Goal: Information Seeking & Learning: Understand process/instructions

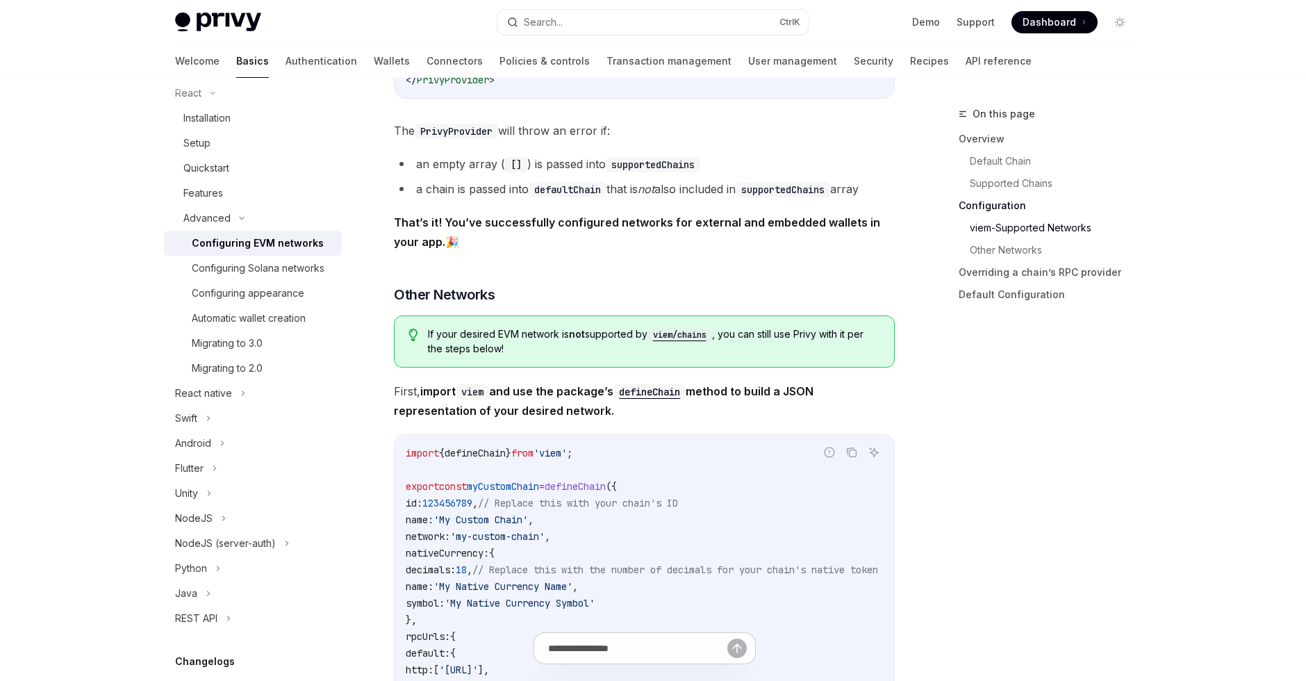
scroll to position [167, 0]
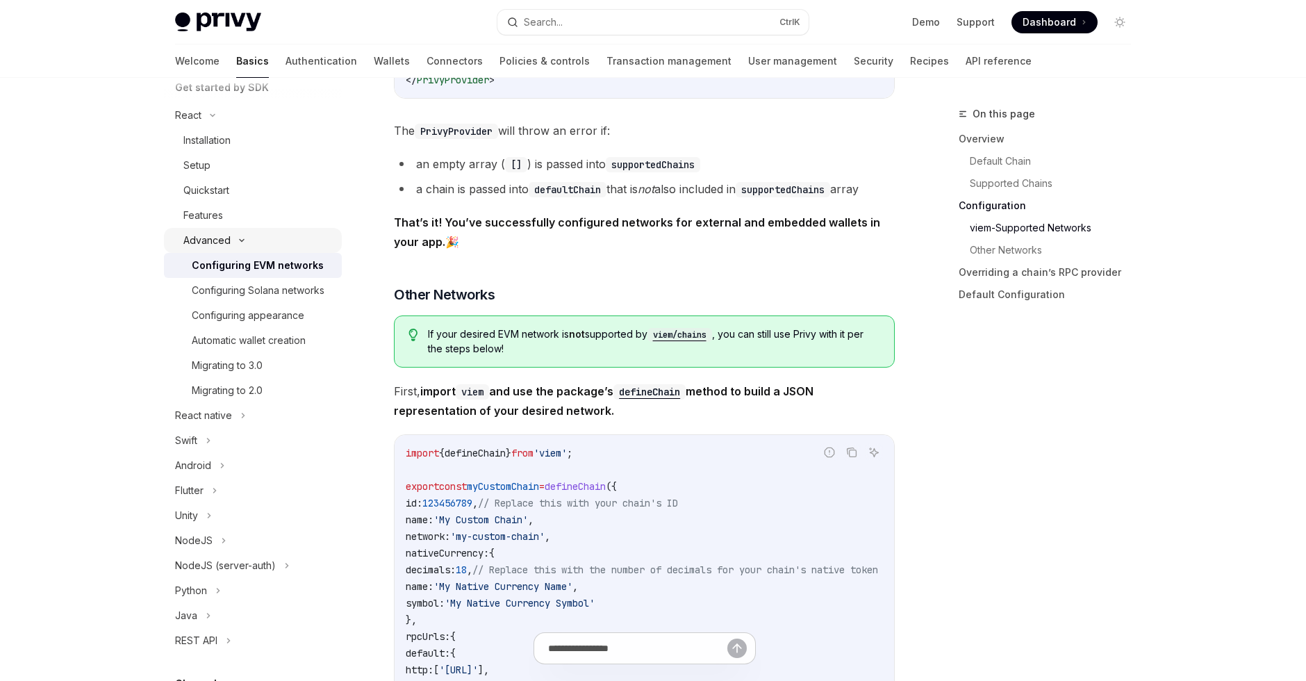
click at [238, 240] on icon at bounding box center [241, 241] width 17 height 6
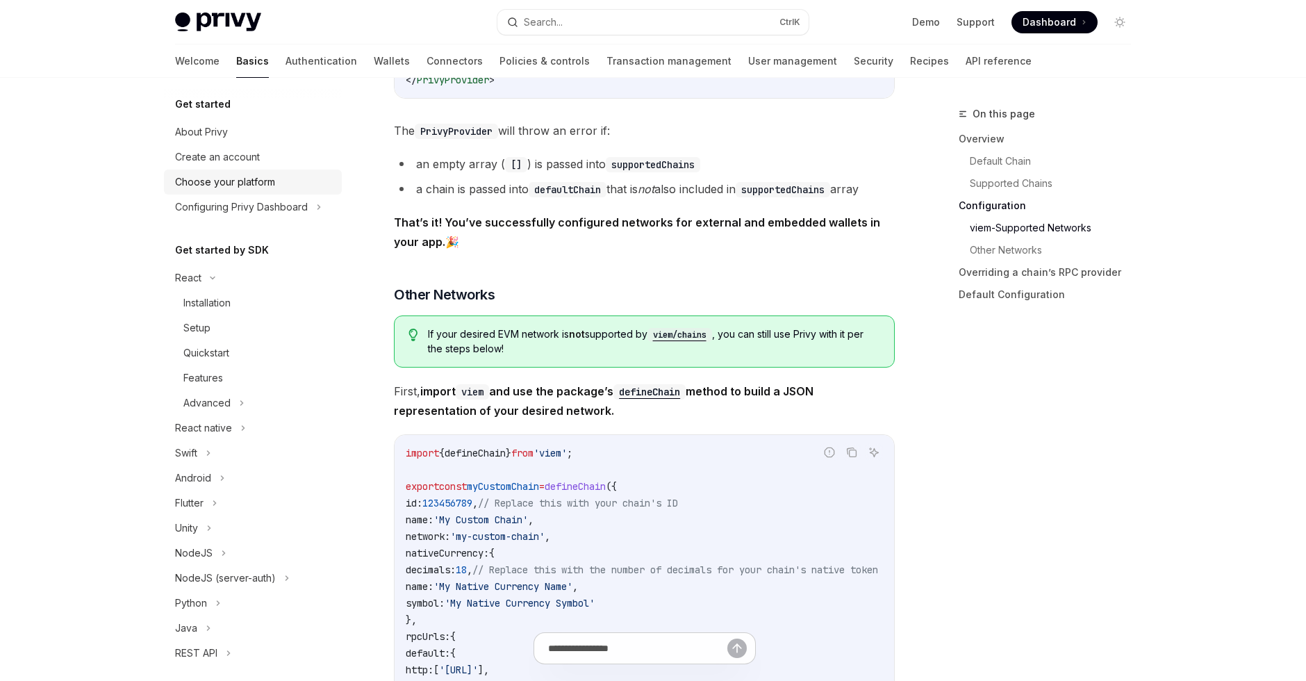
scroll to position [0, 0]
click at [322, 211] on icon at bounding box center [319, 211] width 6 height 17
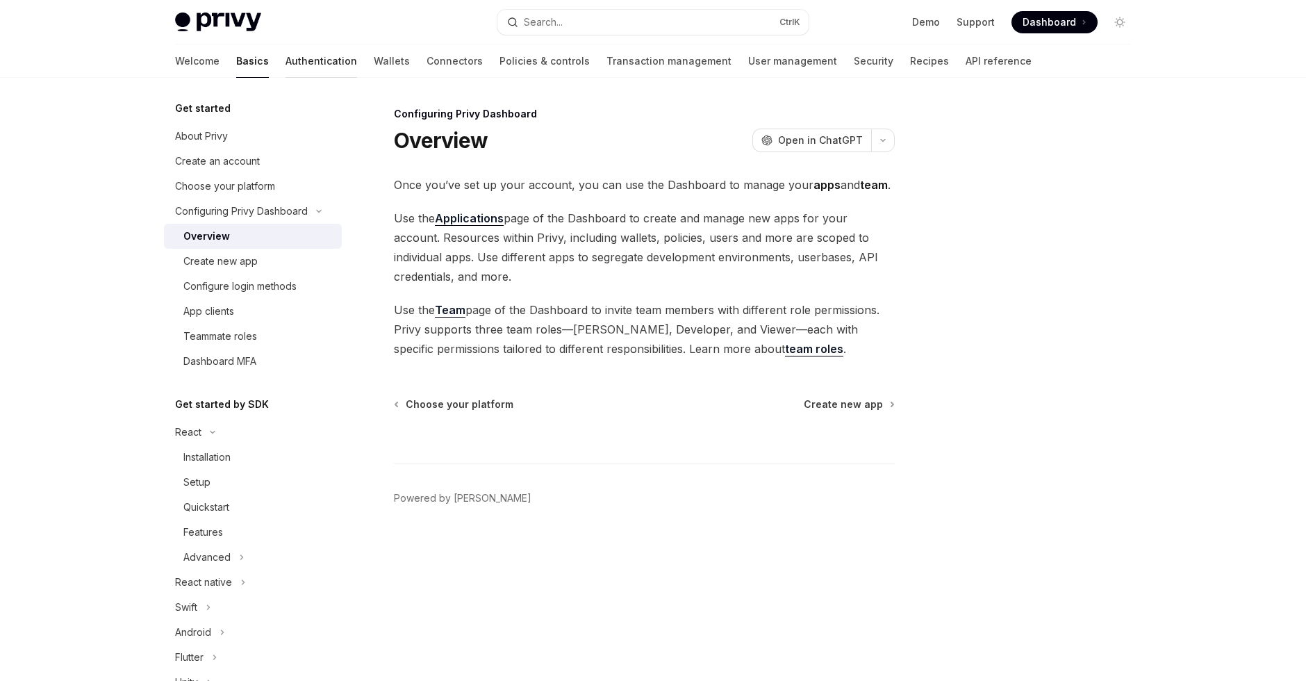
click at [285, 60] on link "Authentication" at bounding box center [321, 60] width 72 height 33
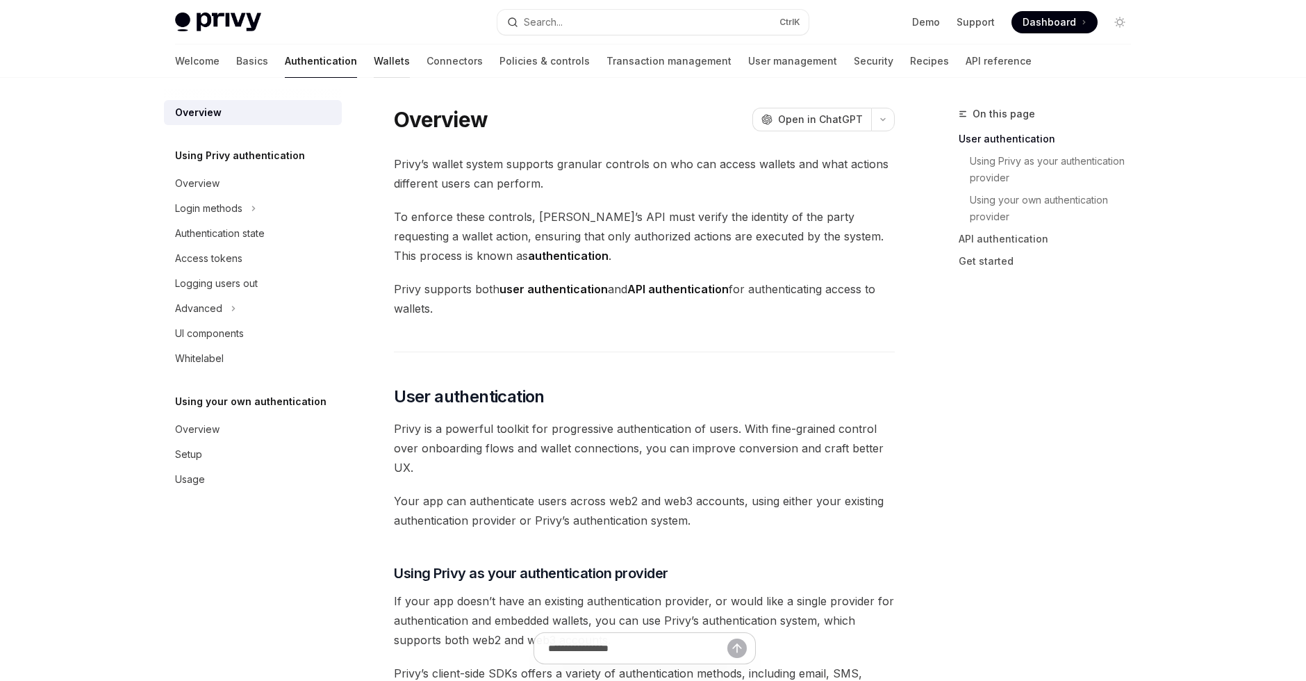
click at [374, 55] on link "Wallets" at bounding box center [392, 60] width 36 height 33
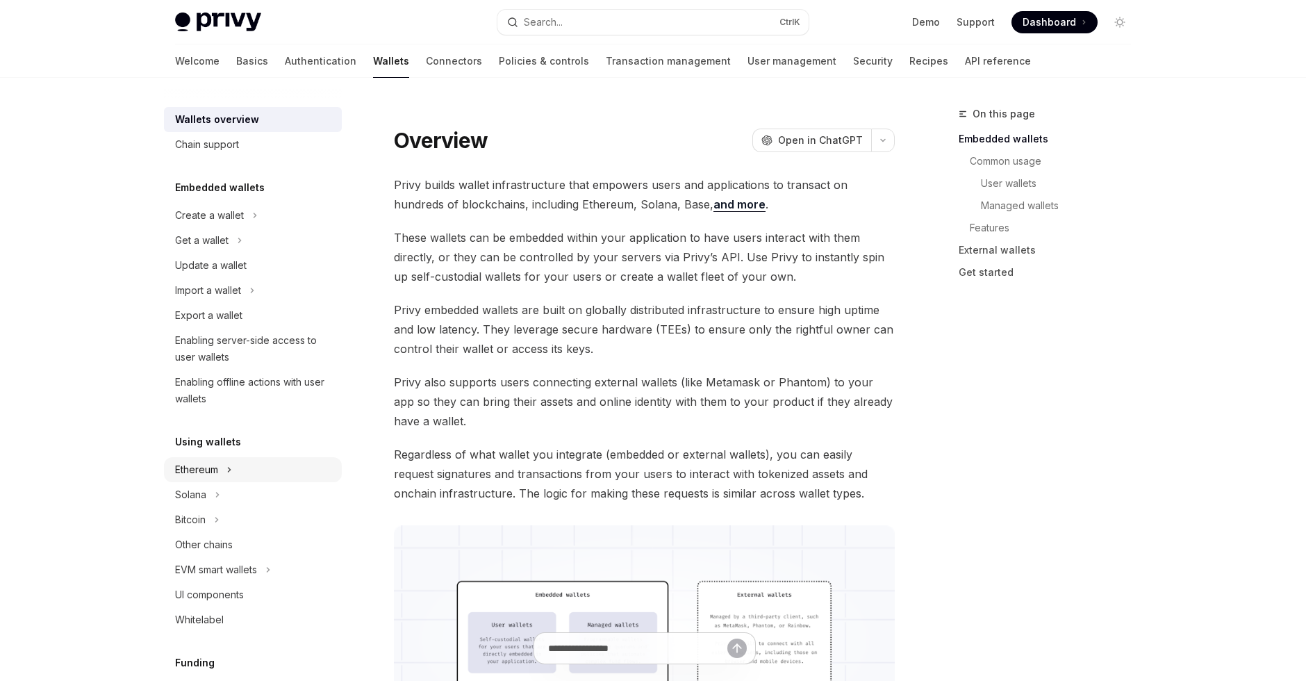
click at [224, 467] on div "Ethereum" at bounding box center [253, 469] width 178 height 25
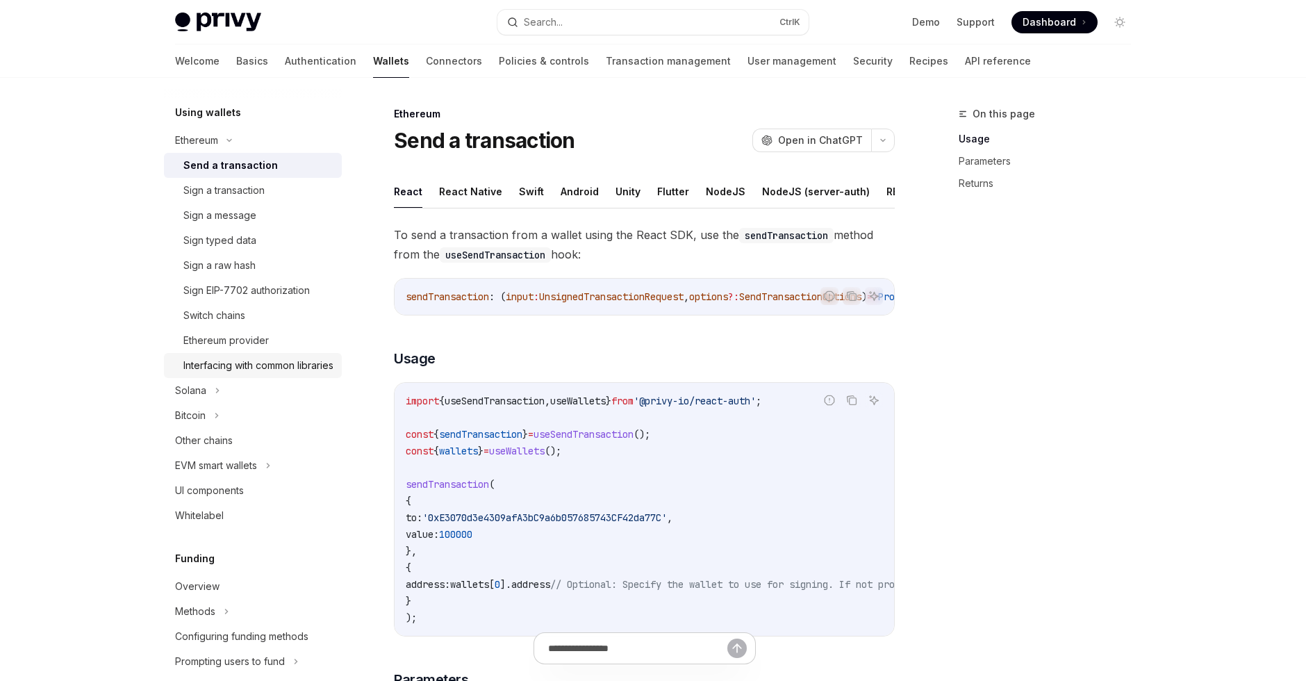
scroll to position [333, 0]
click at [225, 338] on div "Ethereum provider" at bounding box center [225, 336] width 85 height 17
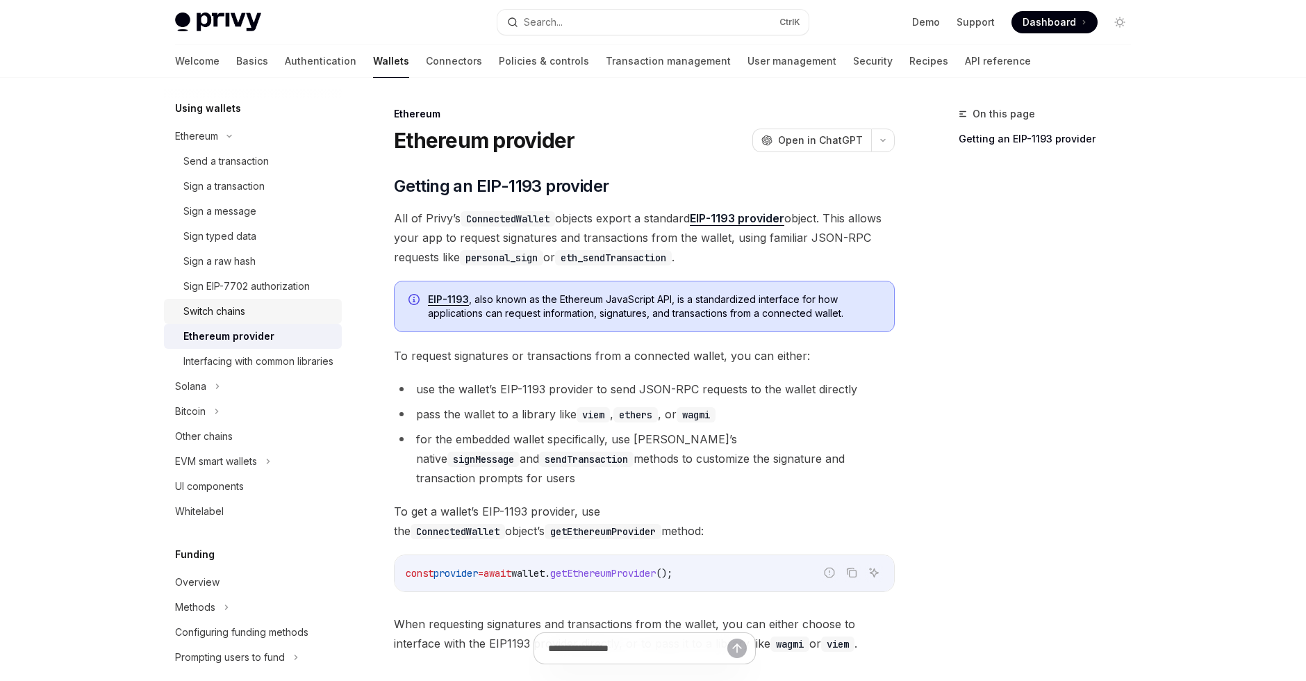
click at [223, 323] on link "Switch chains" at bounding box center [253, 311] width 178 height 25
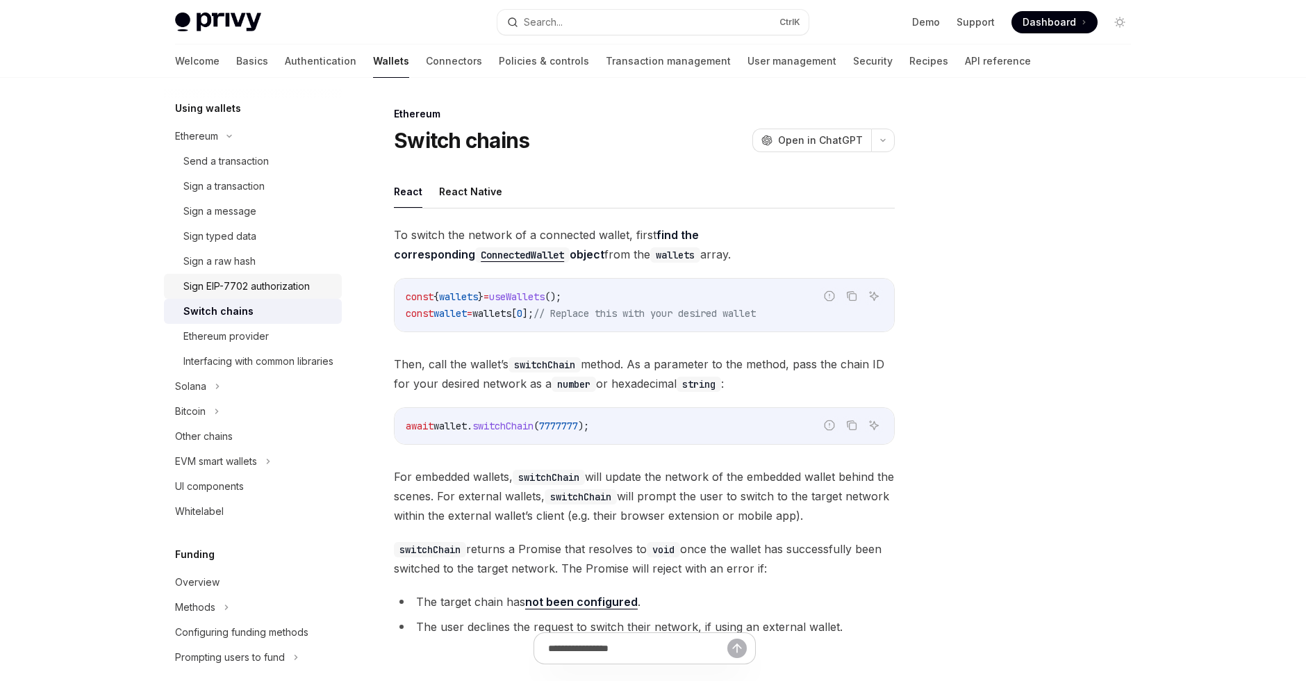
click at [230, 294] on div "Sign EIP-7702 authorization" at bounding box center [246, 286] width 126 height 17
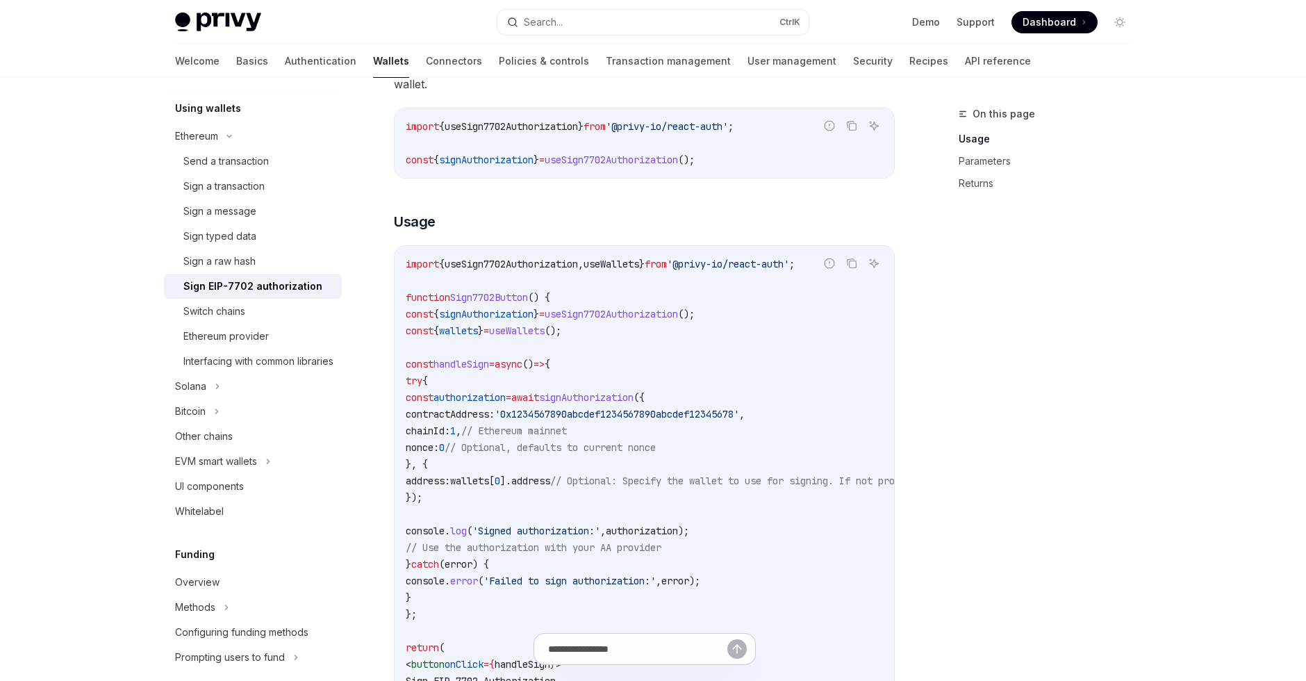
scroll to position [367, 0]
click at [269, 166] on div "Send a transaction" at bounding box center [258, 161] width 150 height 17
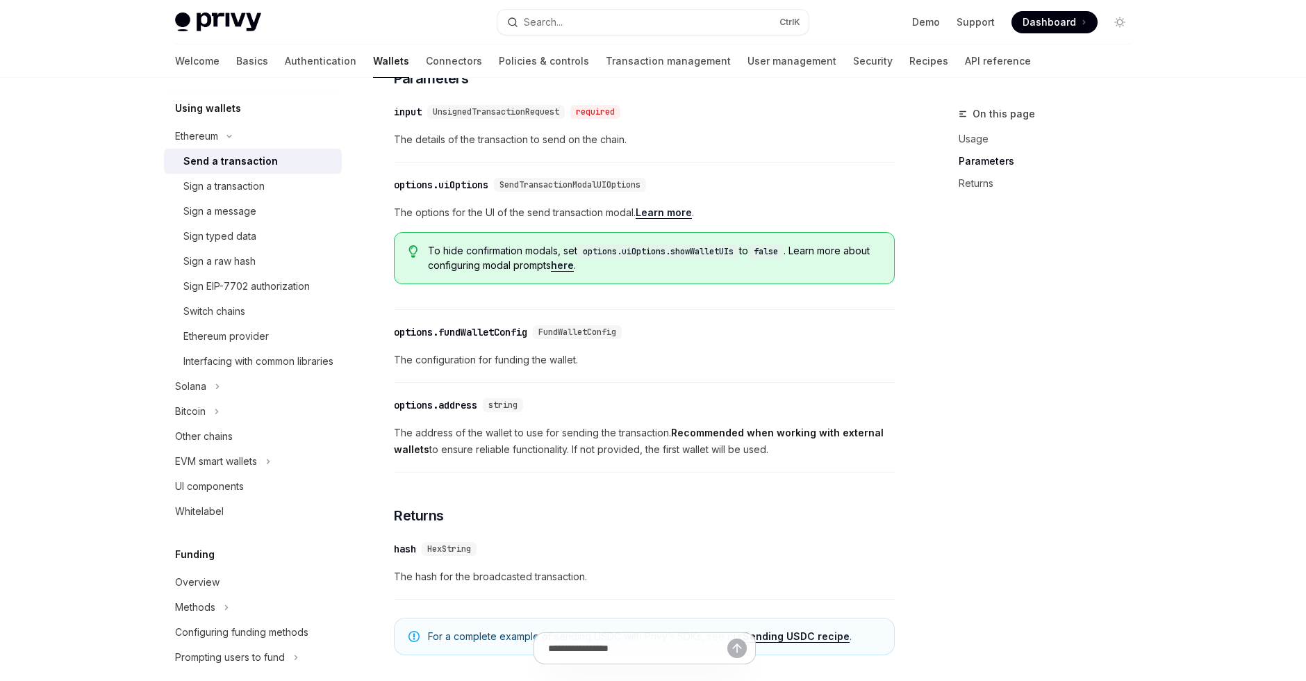
scroll to position [642, 0]
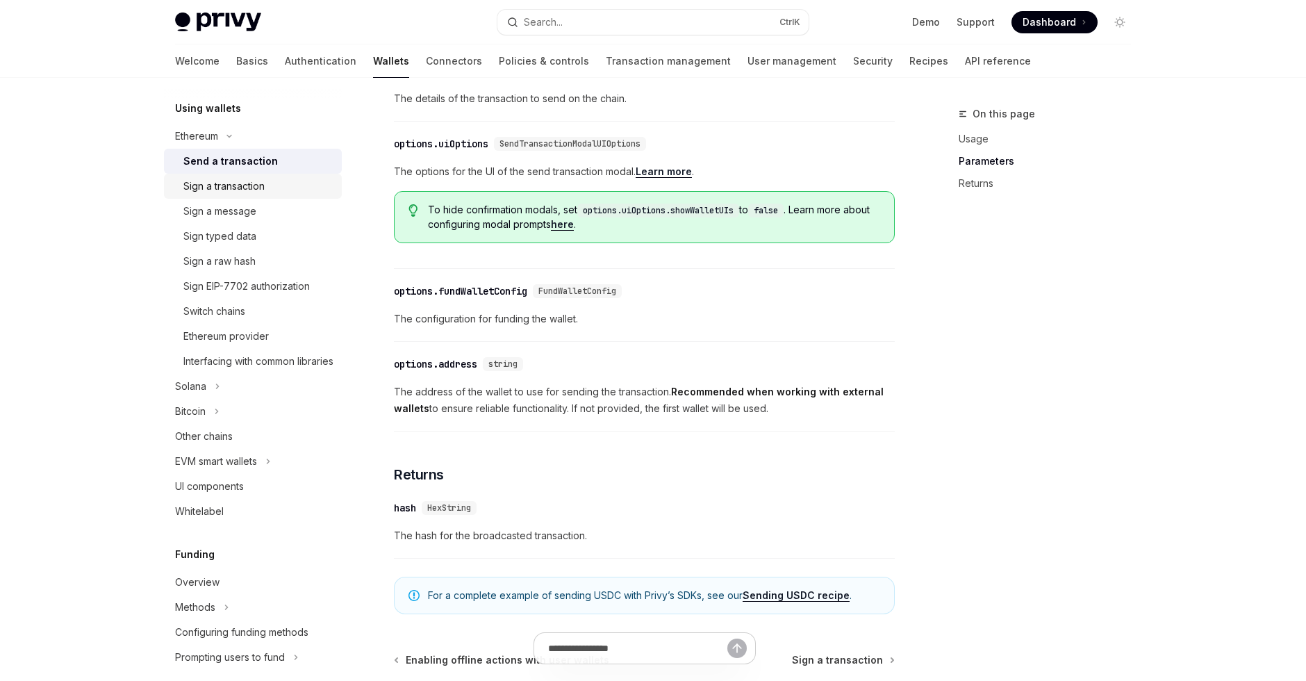
click at [263, 187] on div "Sign a transaction" at bounding box center [223, 186] width 81 height 17
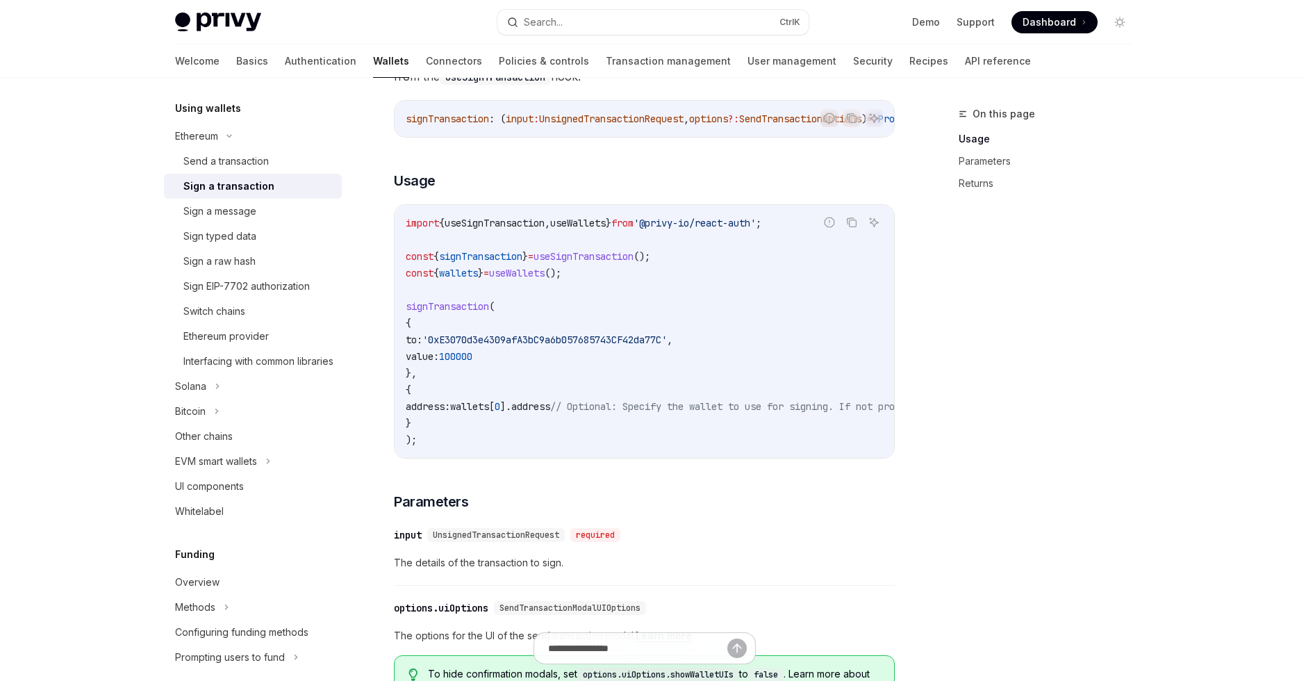
scroll to position [183, 0]
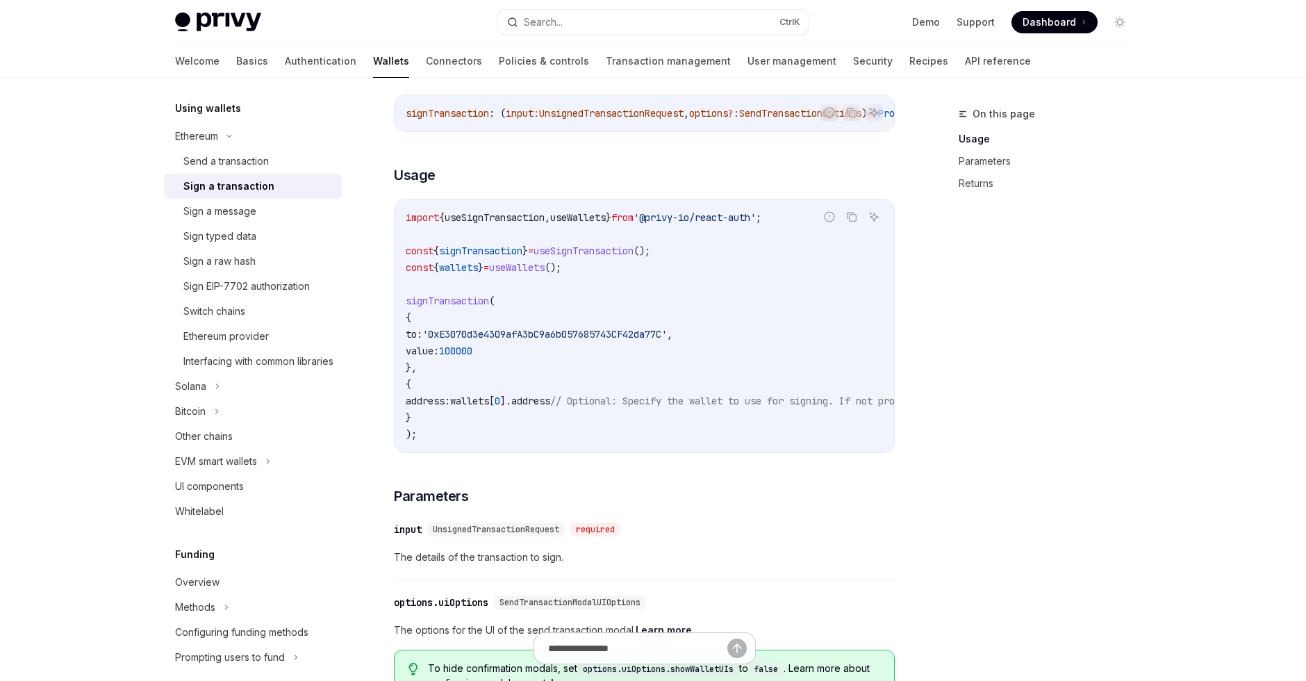
click at [1060, 473] on div "On this page Usage Parameters Returns" at bounding box center [1036, 393] width 211 height 575
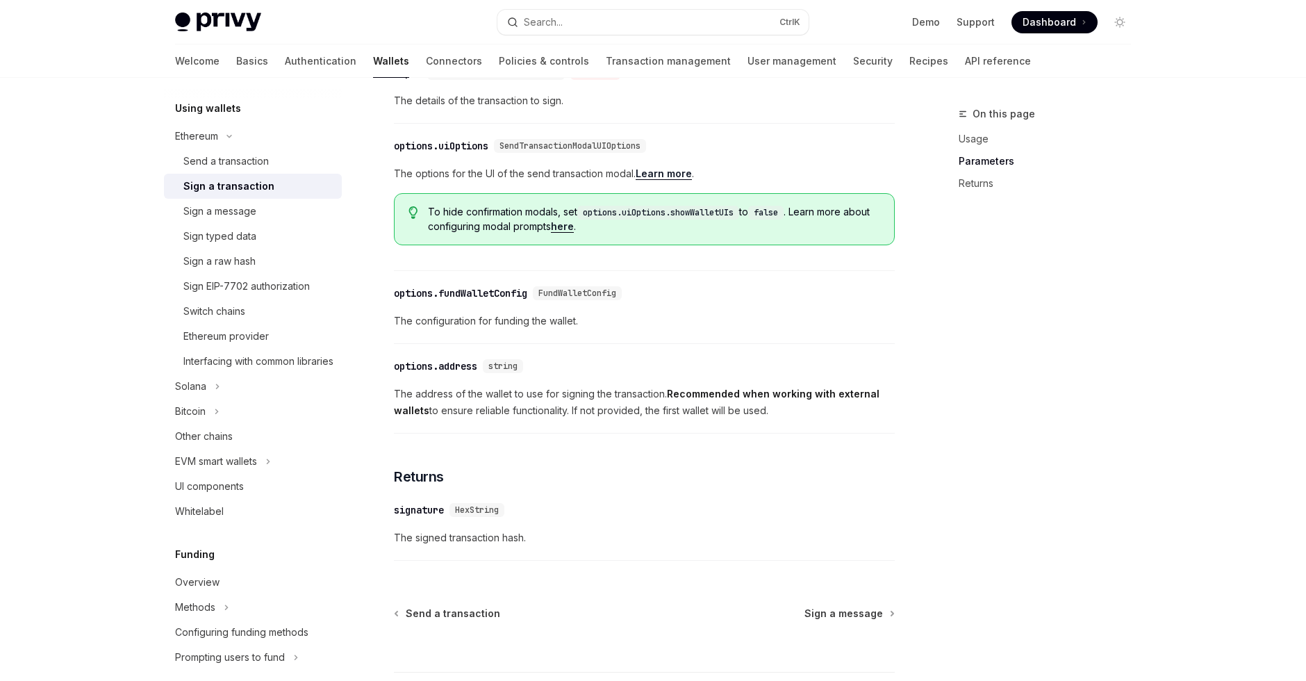
scroll to position [642, 0]
click at [237, 268] on div "Sign a raw hash" at bounding box center [219, 261] width 72 height 17
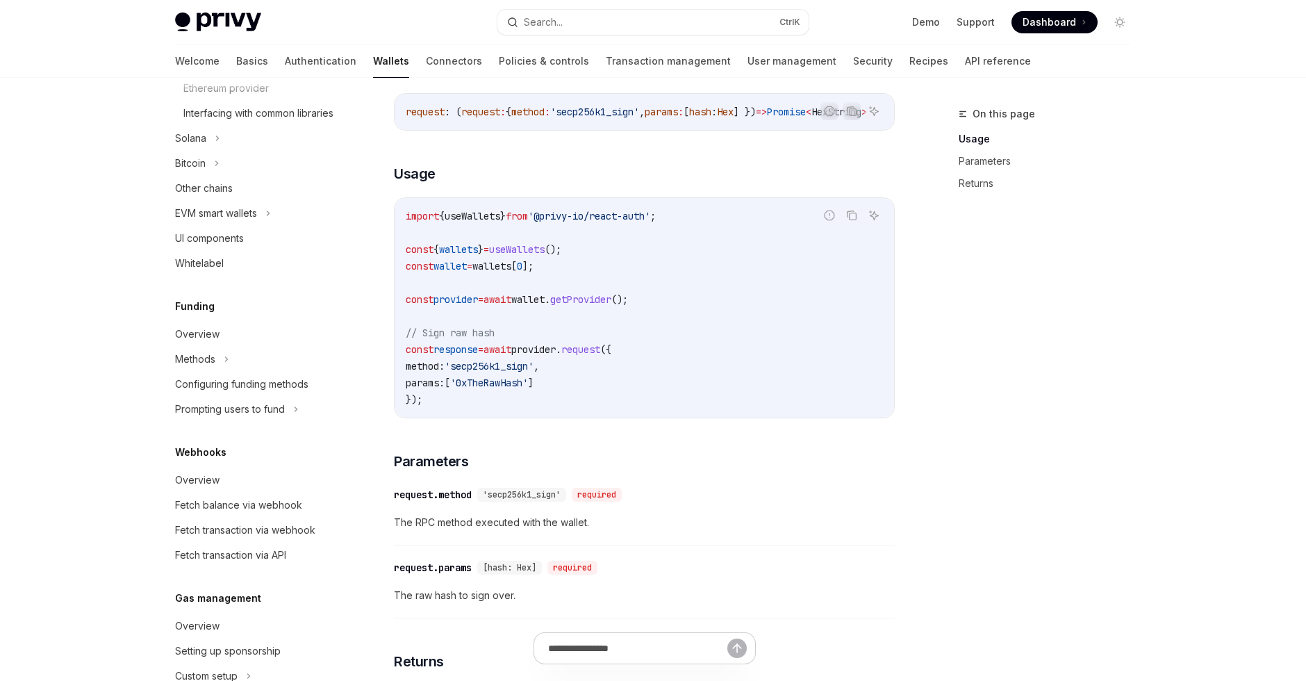
scroll to position [583, 0]
click at [271, 219] on icon at bounding box center [268, 211] width 6 height 17
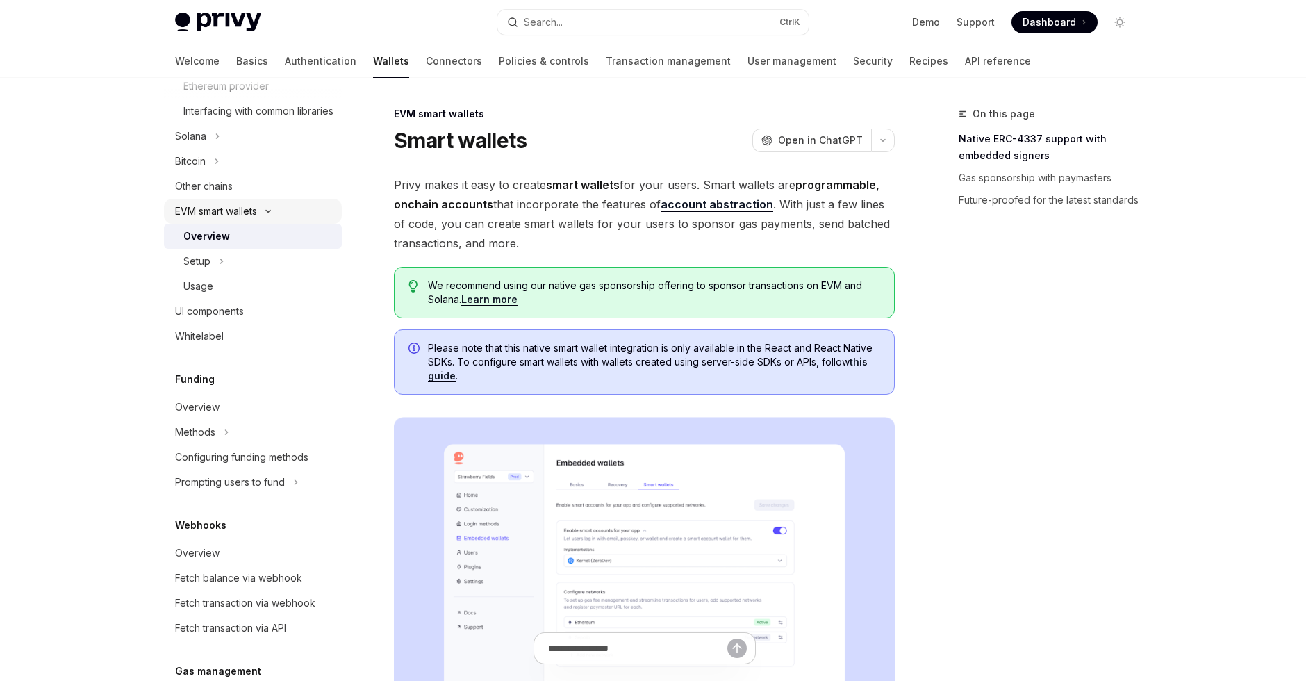
click at [271, 214] on icon at bounding box center [268, 211] width 17 height 6
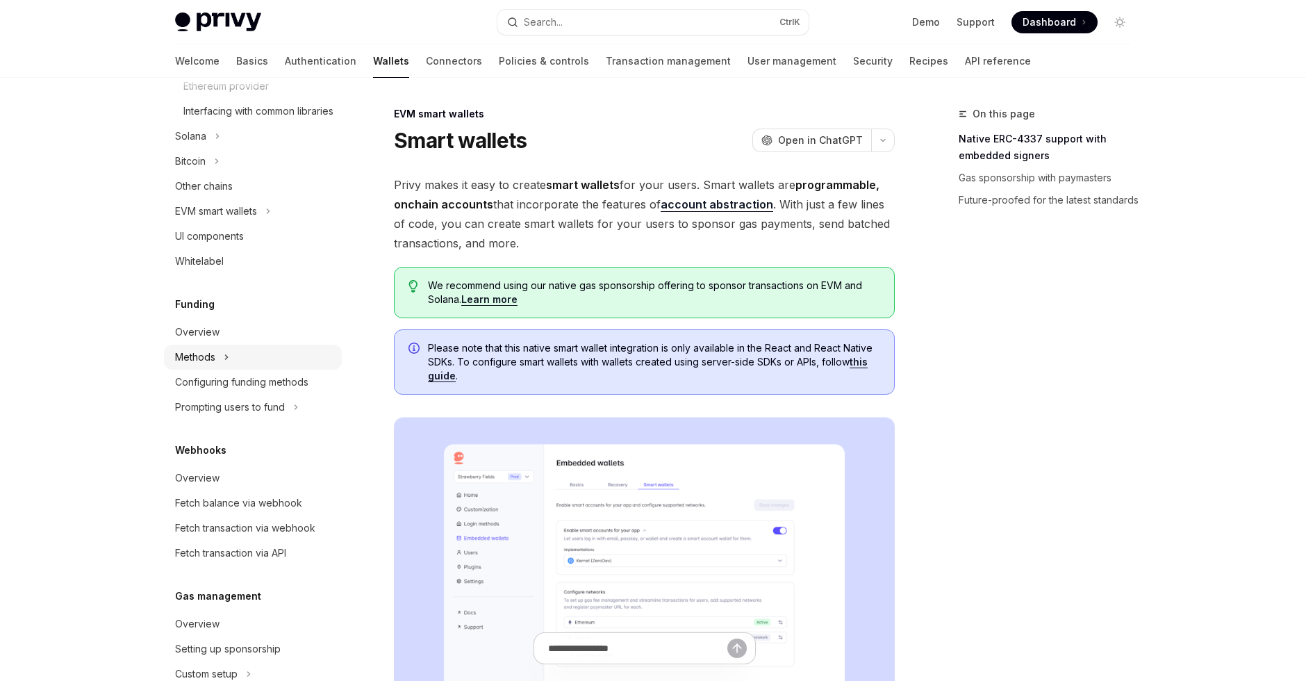
click at [224, 369] on div "Methods" at bounding box center [253, 356] width 178 height 25
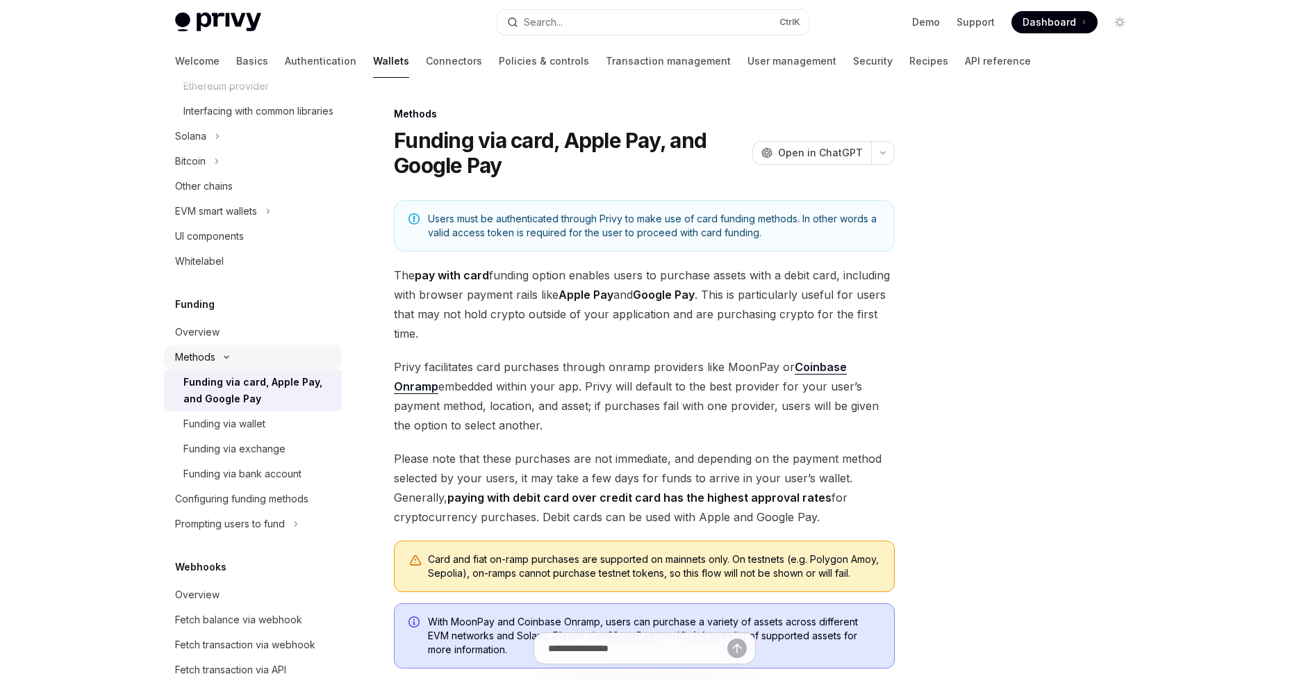
click at [224, 369] on div "Methods" at bounding box center [253, 356] width 178 height 25
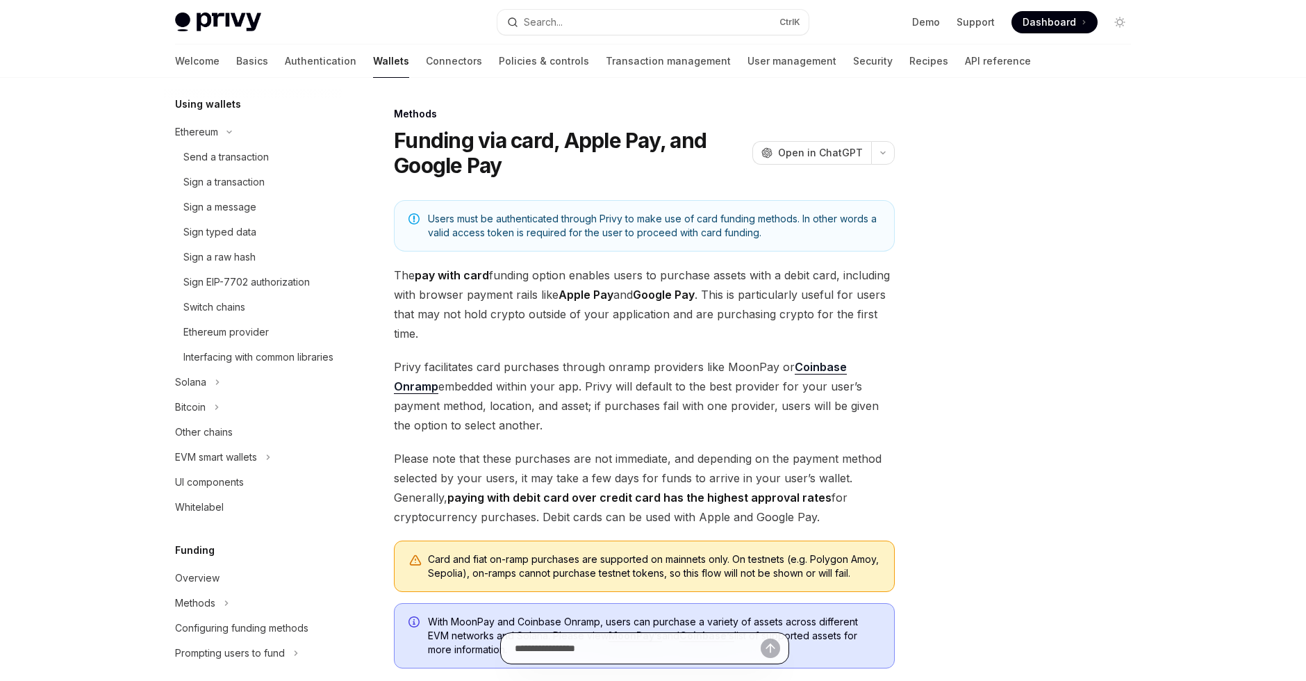
click at [641, 640] on input "text" at bounding box center [638, 648] width 246 height 31
click at [909, 58] on link "Recipes" at bounding box center [928, 60] width 39 height 33
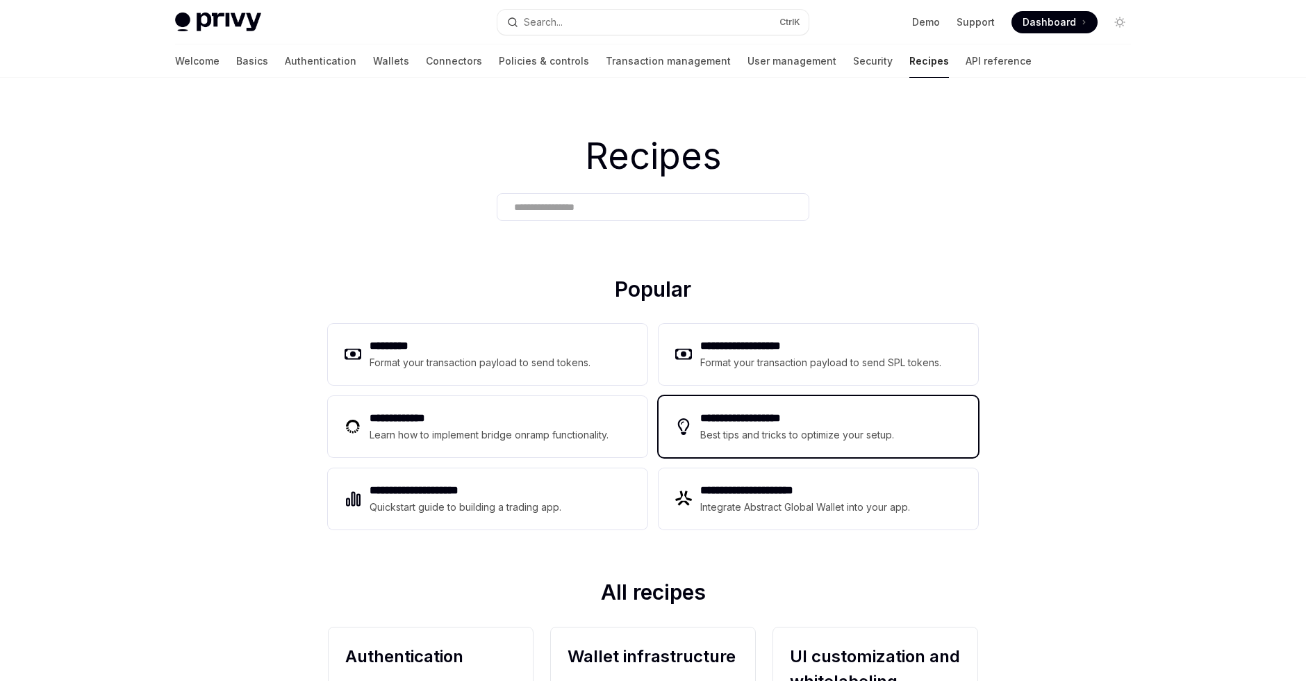
click at [855, 415] on h2 "**********" at bounding box center [798, 418] width 196 height 17
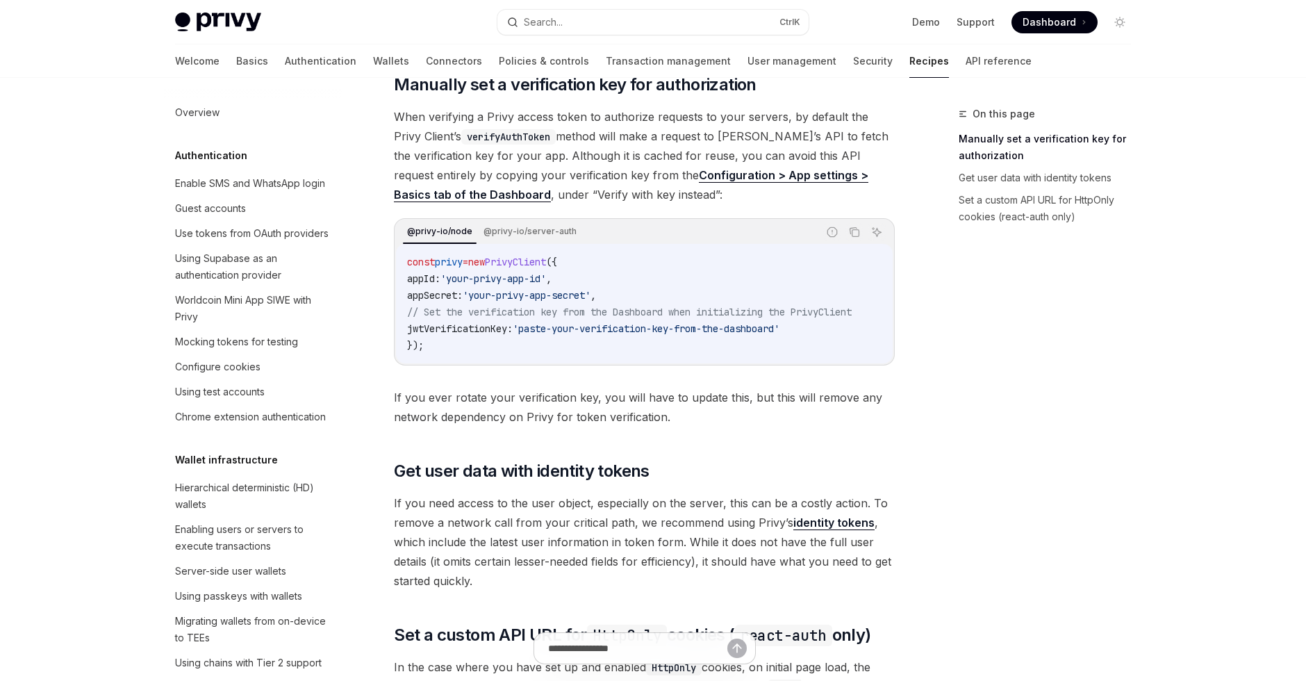
scroll to position [152, 0]
click at [909, 65] on link "Recipes" at bounding box center [929, 60] width 40 height 33
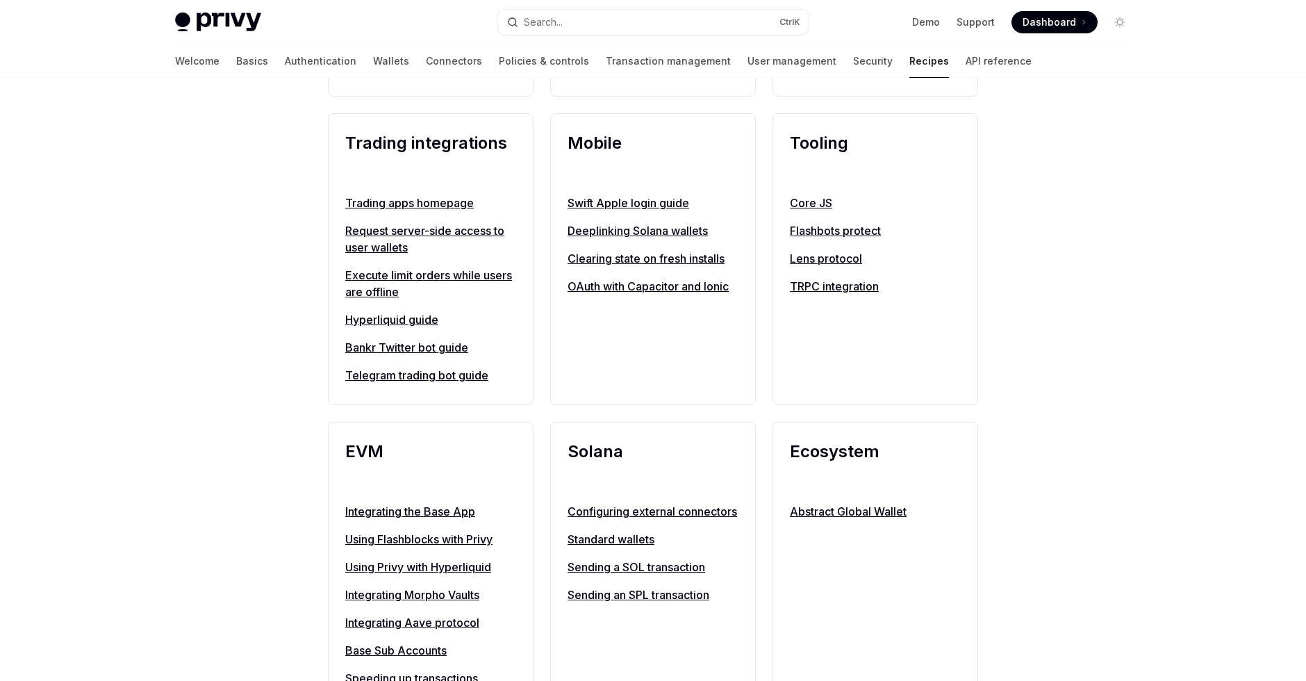
scroll to position [1192, 0]
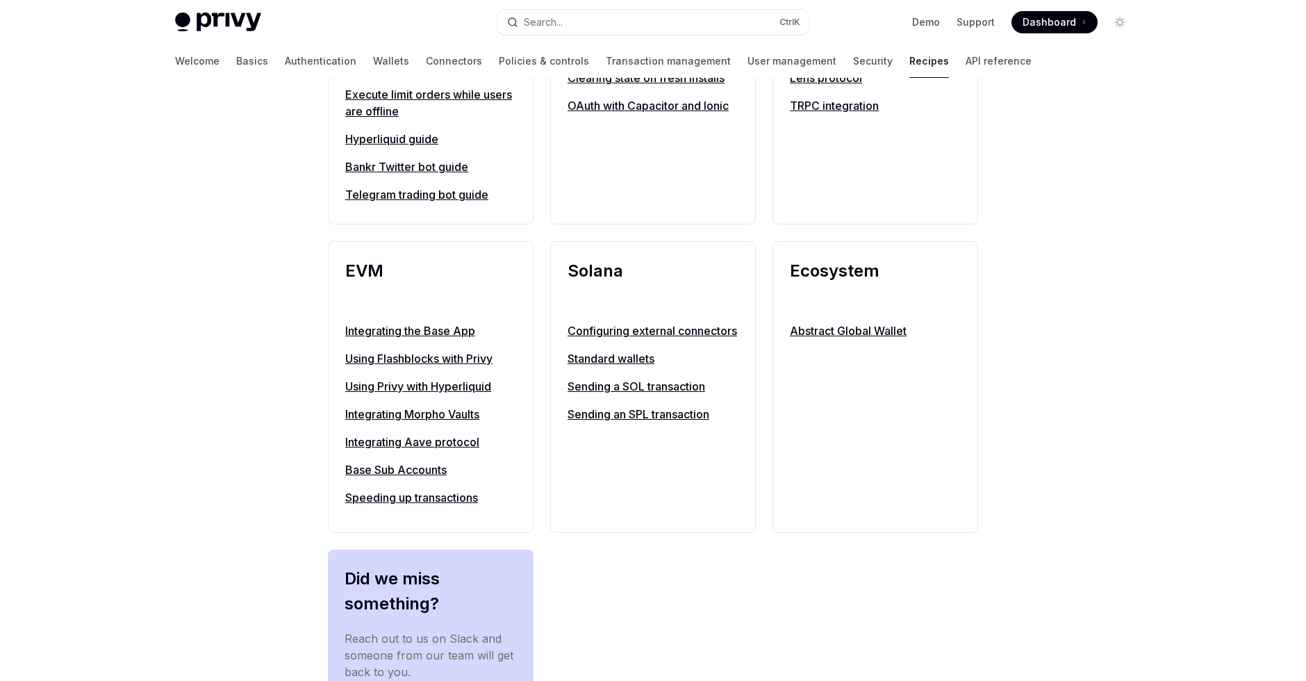
scroll to position [1375, 0]
click at [462, 392] on link "Using Privy with Hyperliquid" at bounding box center [430, 384] width 171 height 17
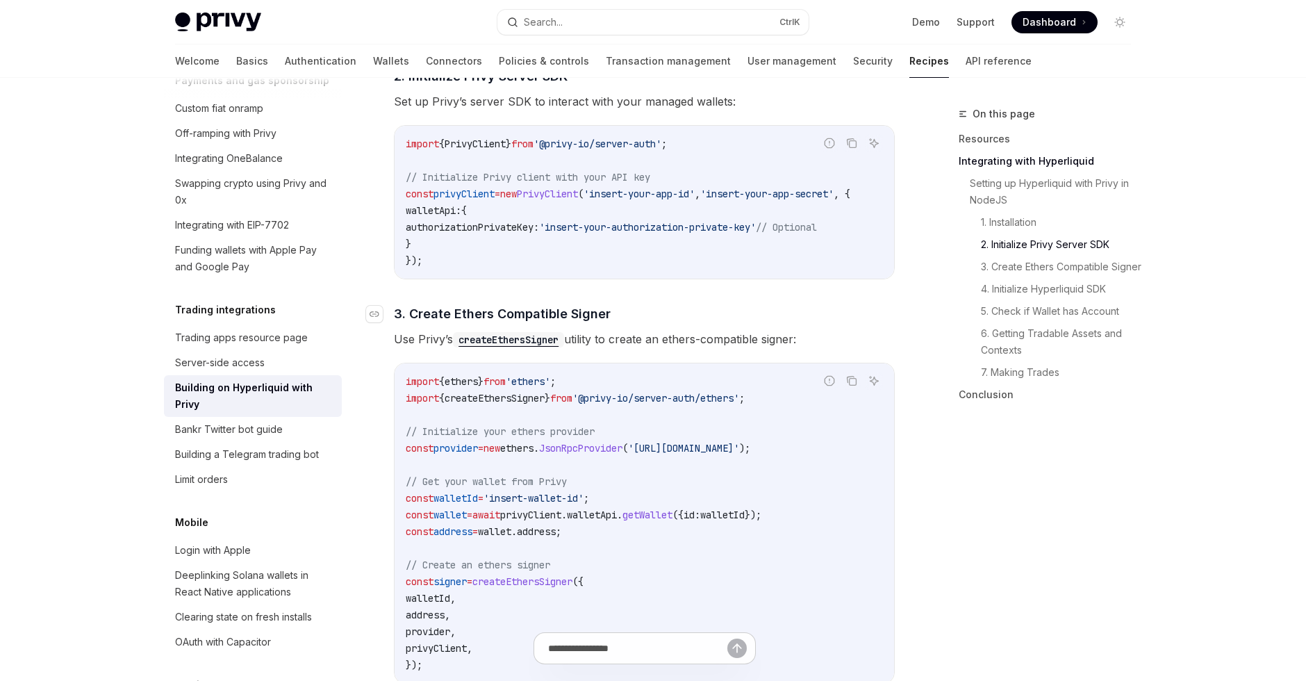
scroll to position [825, 0]
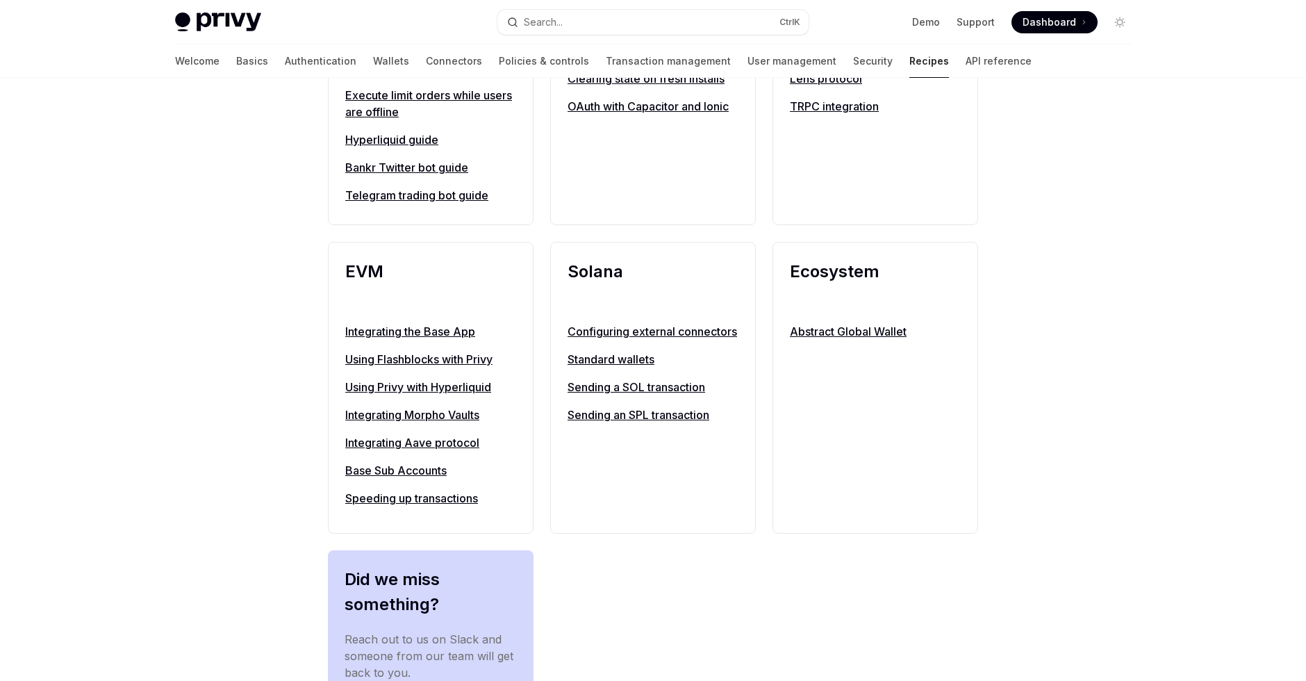
scroll to position [1375, 0]
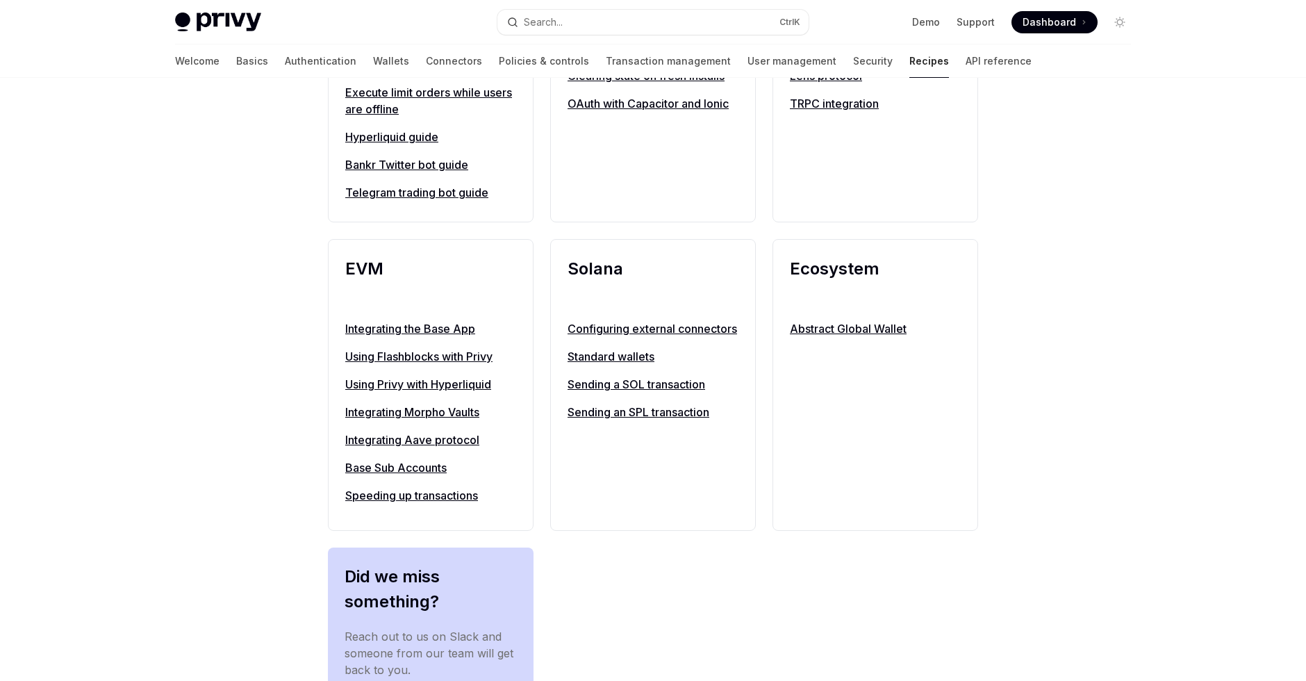
click at [447, 448] on link "Integrating Aave protocol" at bounding box center [430, 439] width 171 height 17
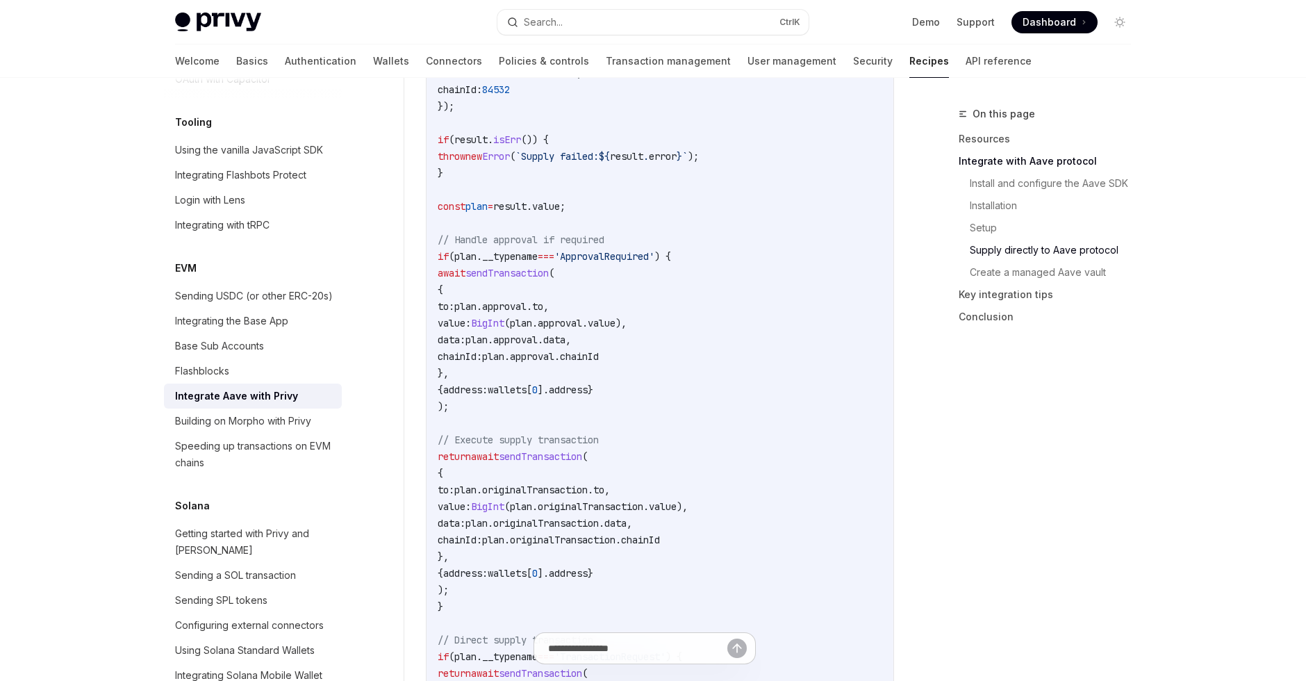
scroll to position [1650, 0]
click at [756, 416] on code "import { useSupply , bigDecimal } from '@aave/react' ; import { useSendTransact…" at bounding box center [660, 381] width 445 height 1000
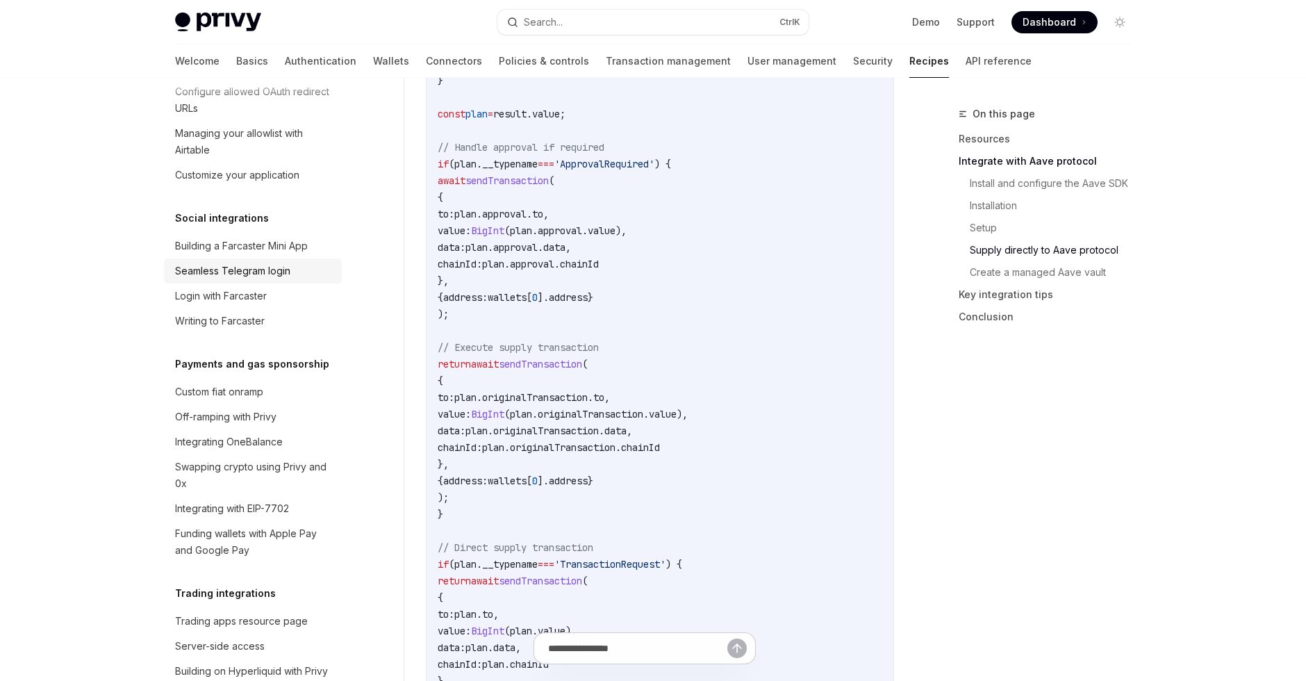
scroll to position [1000, 0]
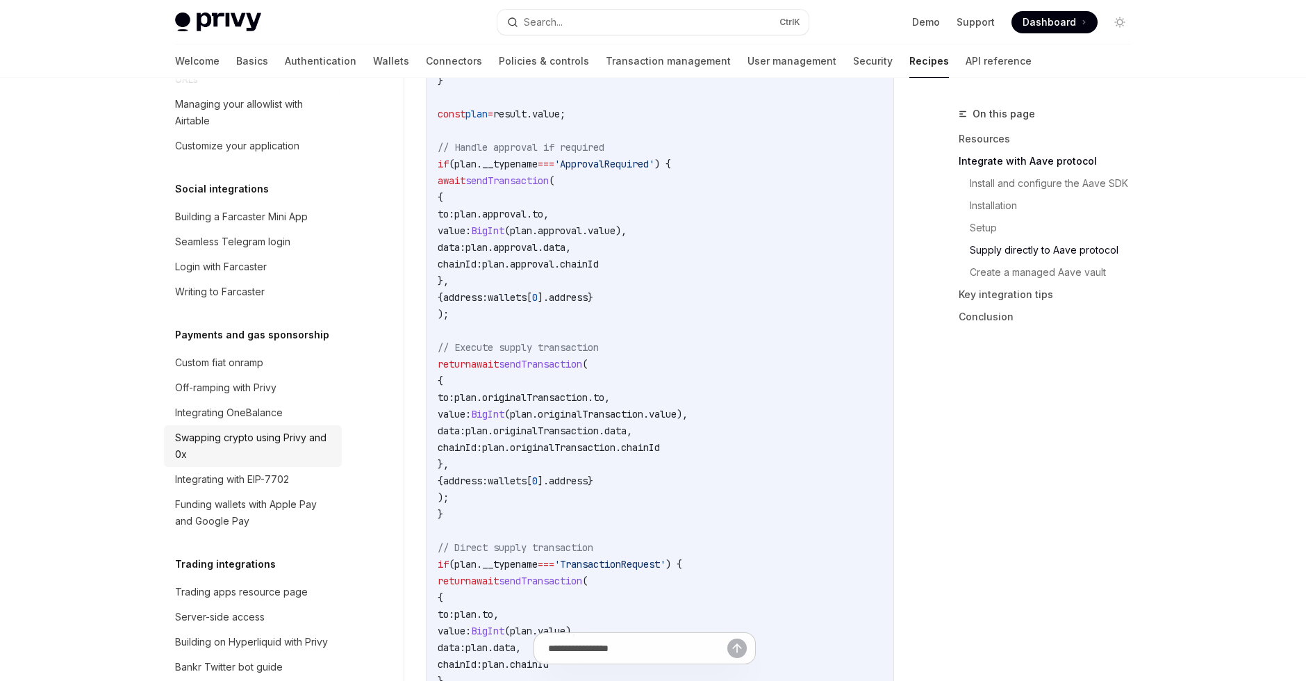
click at [267, 429] on div "Swapping crypto using Privy and 0x" at bounding box center [254, 445] width 158 height 33
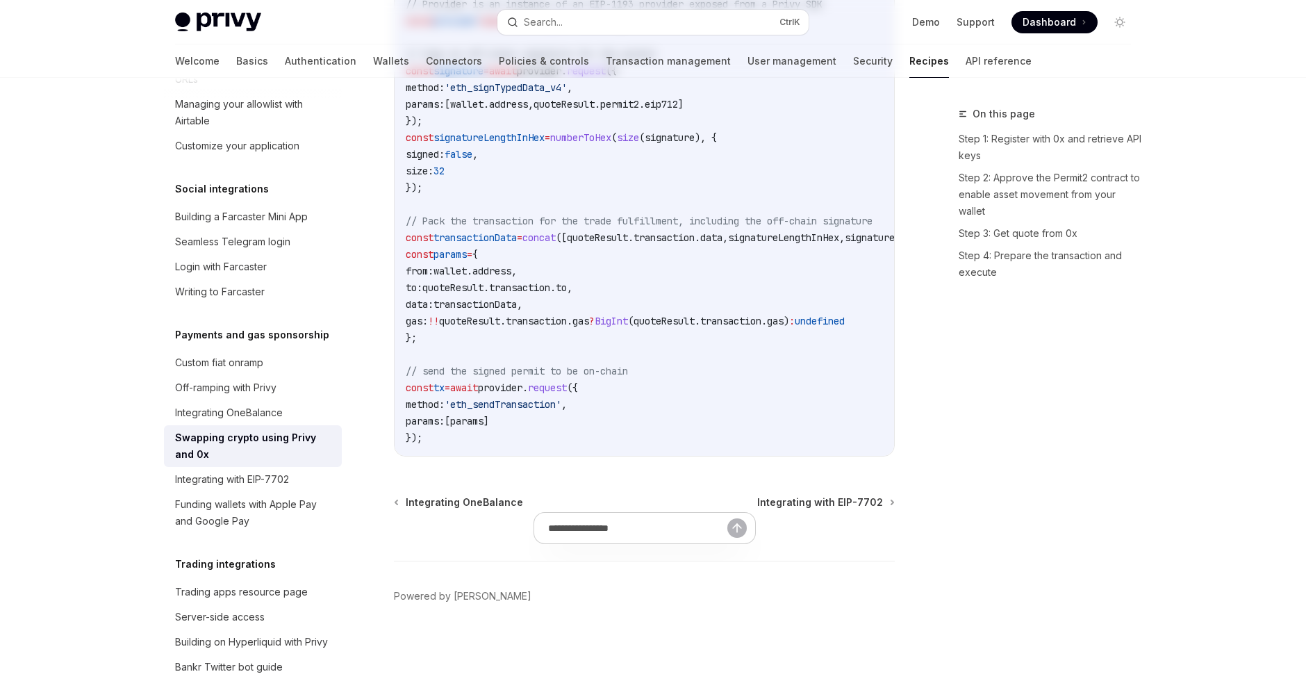
type textarea "*"
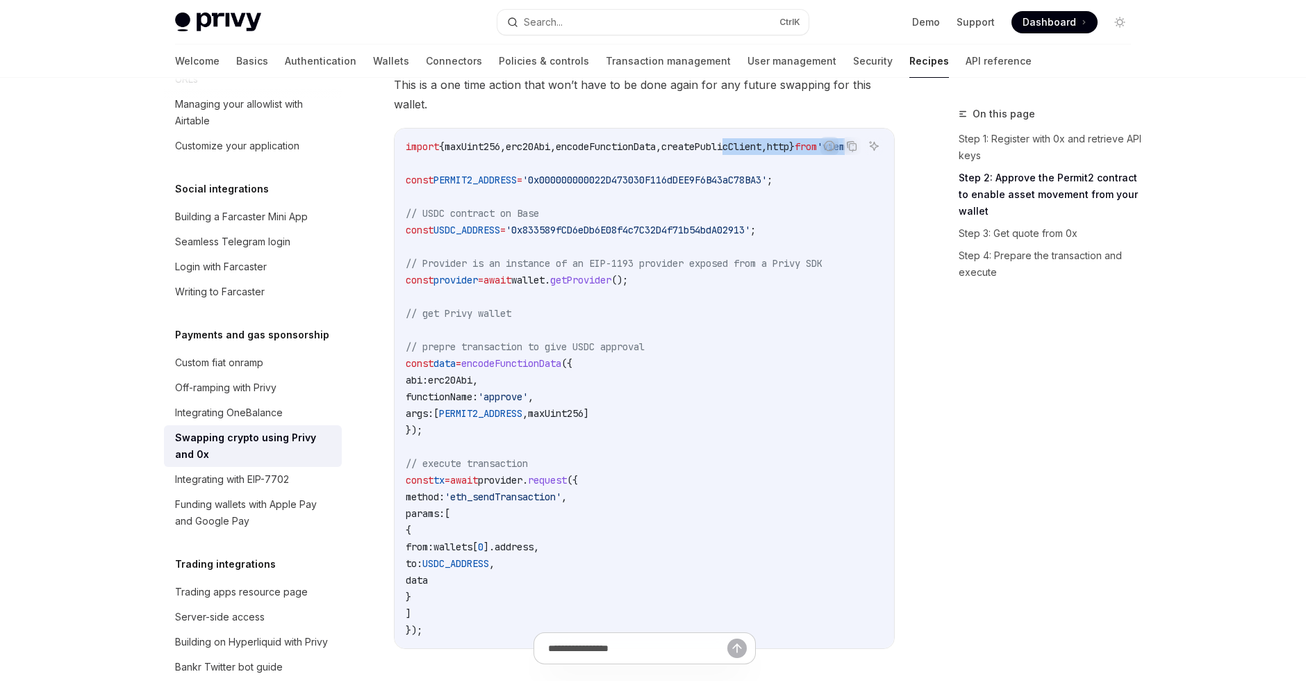
scroll to position [0, 58]
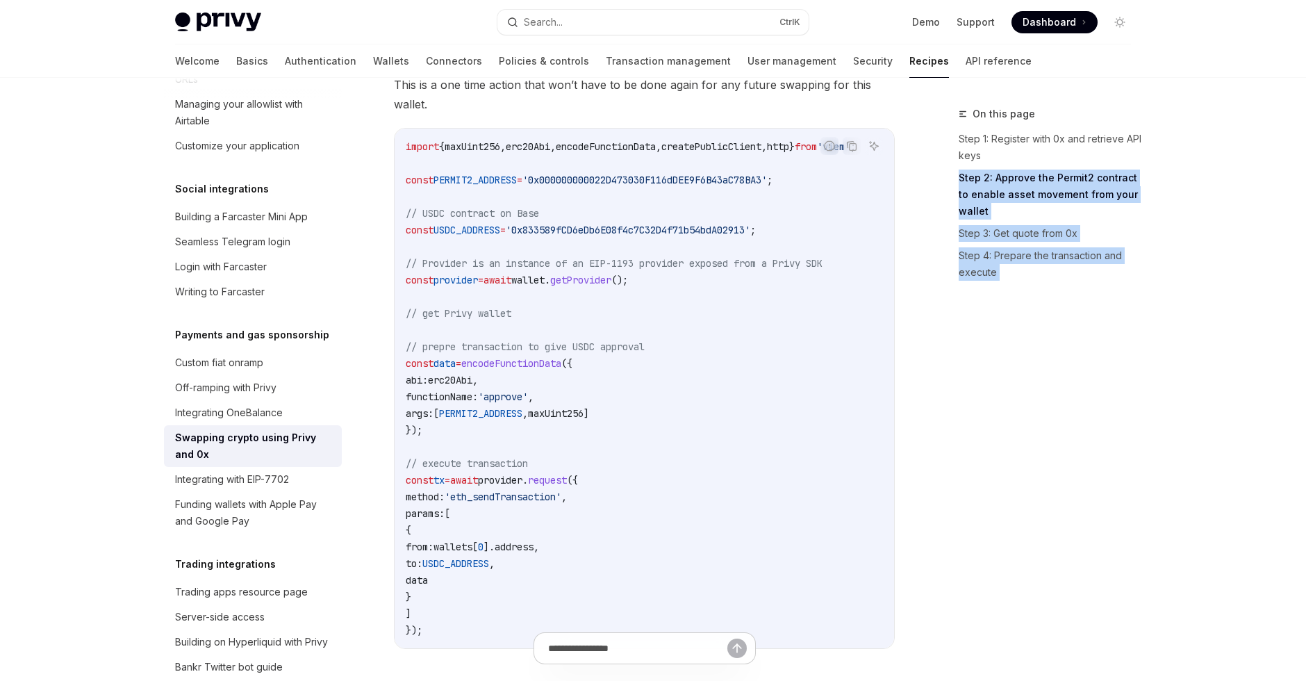
drag, startPoint x: 763, startPoint y: 146, endPoint x: 922, endPoint y: 165, distance: 160.9
click at [894, 165] on div "import { maxUint256 , erc20Abi , encodeFunctionData , createPublicClient , http…" at bounding box center [644, 388] width 499 height 520
click at [813, 174] on div "Report incorrect code" at bounding box center [830, 167] width 98 height 14
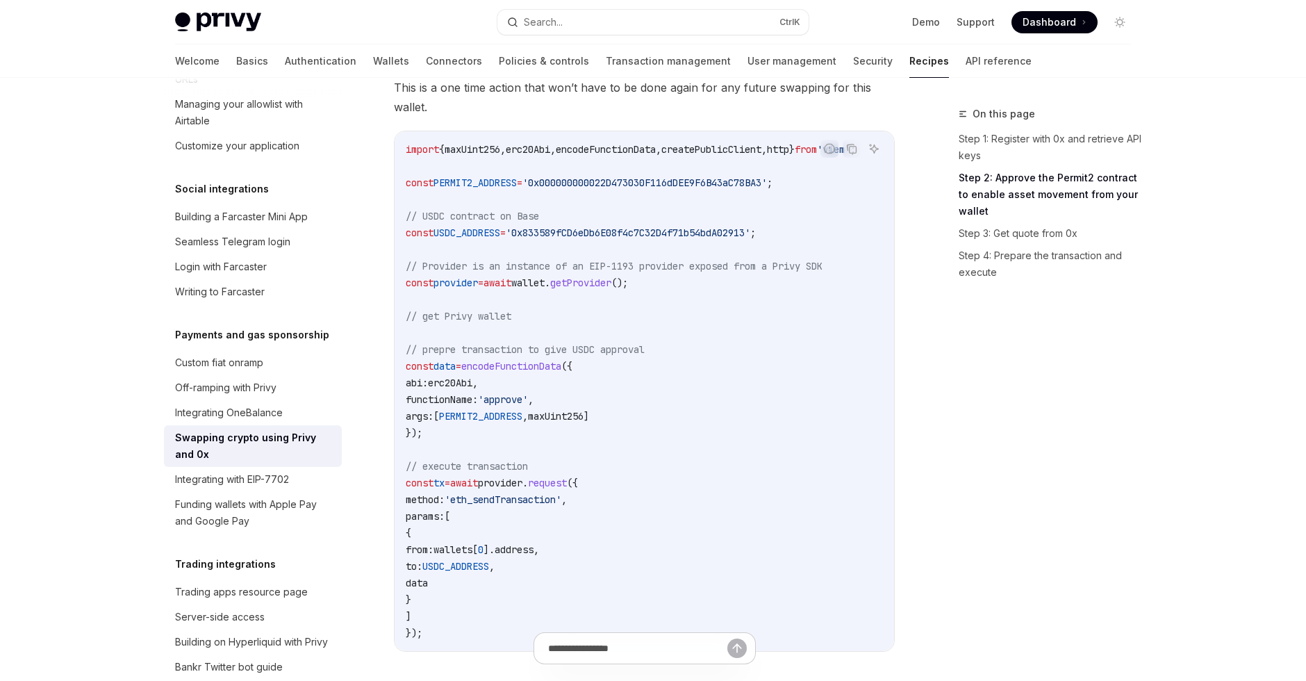
scroll to position [458, 0]
drag, startPoint x: 828, startPoint y: 308, endPoint x: 788, endPoint y: 393, distance: 93.5
click at [804, 356] on code "import { maxUint256 , erc20Abi , encodeFunctionData , createPublicClient , http…" at bounding box center [647, 388] width 483 height 500
click at [1024, 513] on div "On this page Step 1: Register with 0x and retrieve API keys Step 2: Approve the…" at bounding box center [1036, 393] width 211 height 575
click at [761, 144] on span "," at bounding box center [764, 146] width 6 height 13
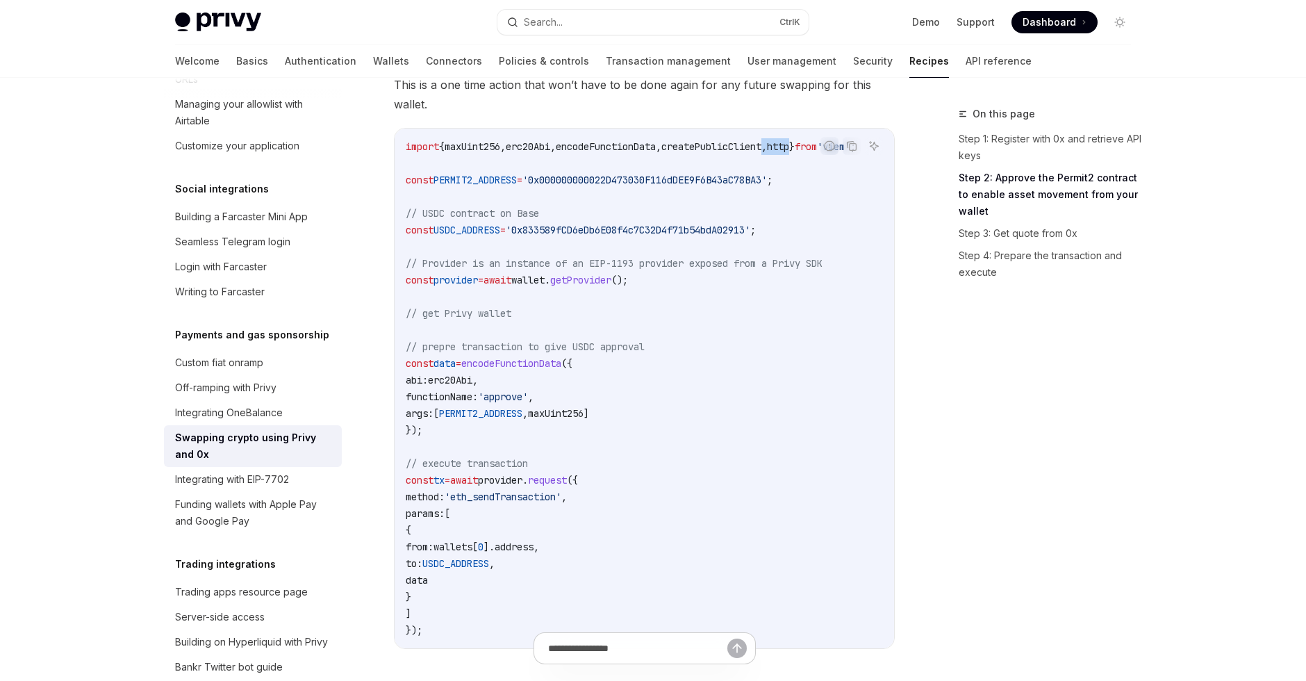
click at [761, 144] on span "," at bounding box center [764, 146] width 6 height 13
copy span "import { maxUint256 , erc20Abi , encodeFunctionData , createPublicClient , http…"
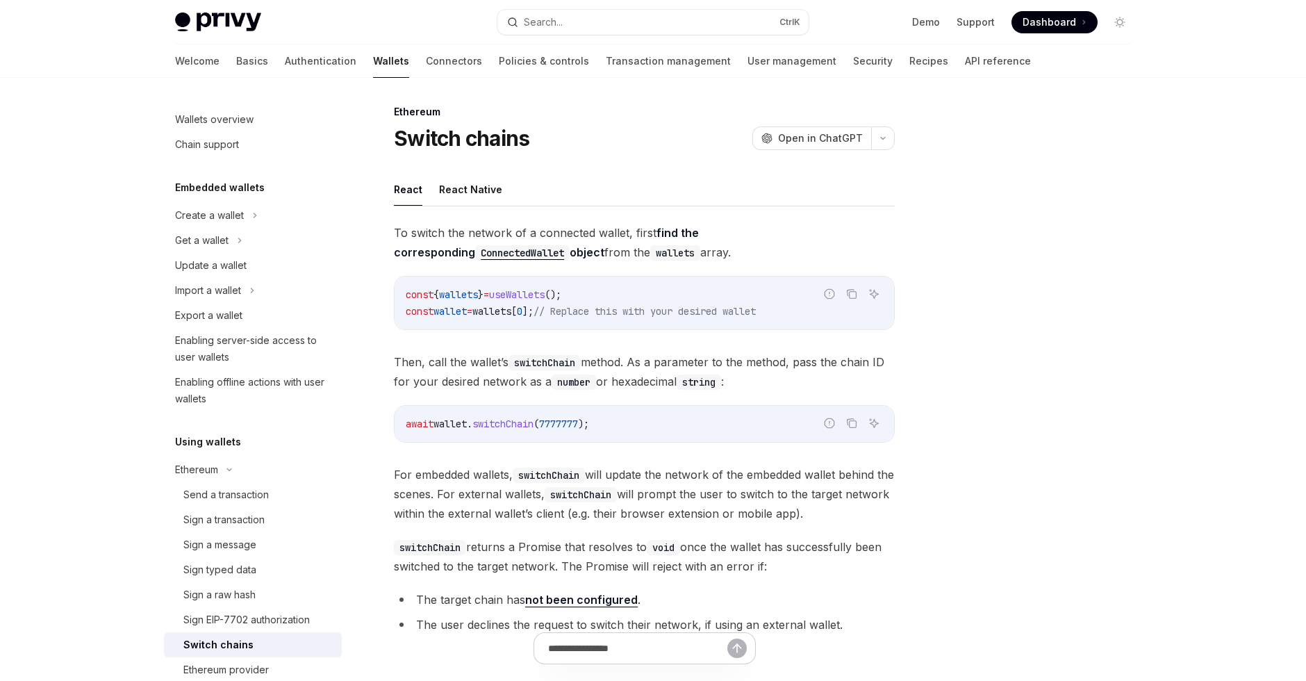
scroll to position [333, 0]
